Goal: Check status: Check status

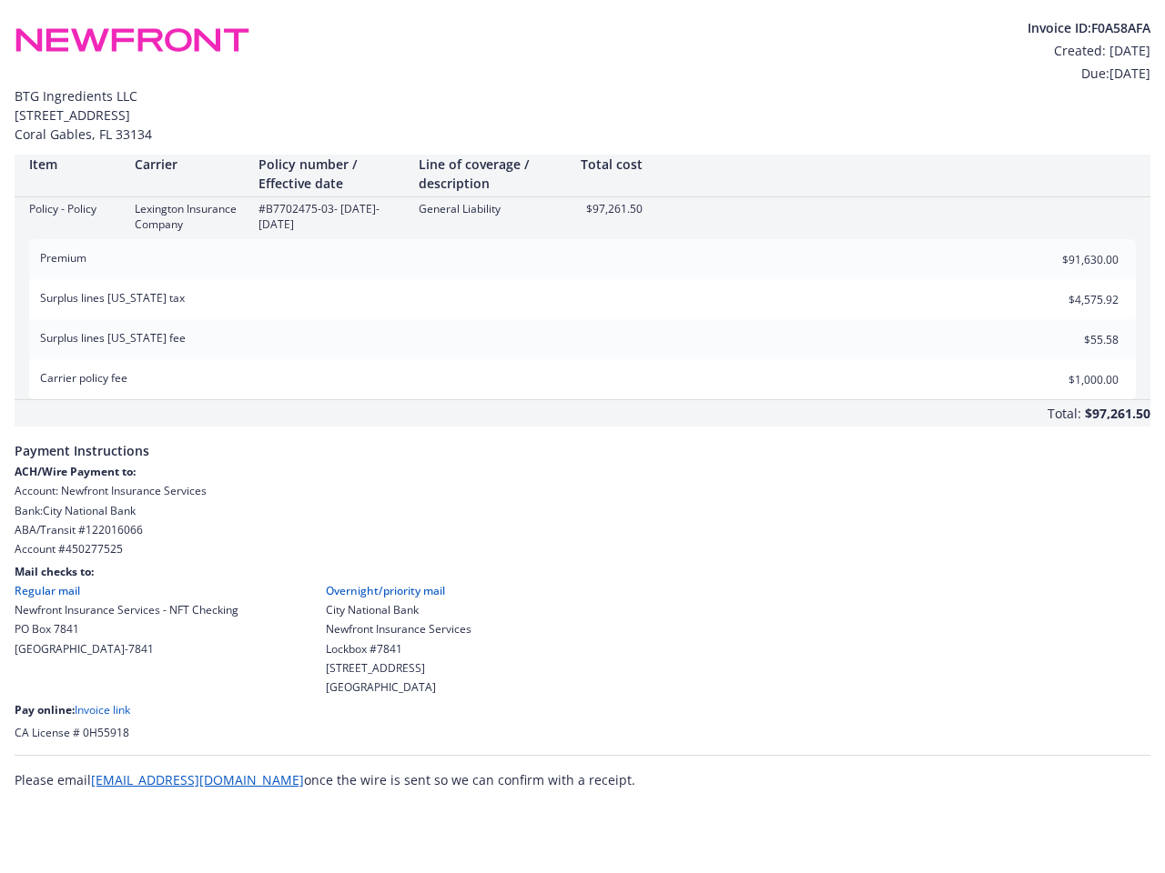
click at [582, 402] on div "Total: $97,261.50" at bounding box center [582, 413] width 1135 height 26
